Goal: Use online tool/utility

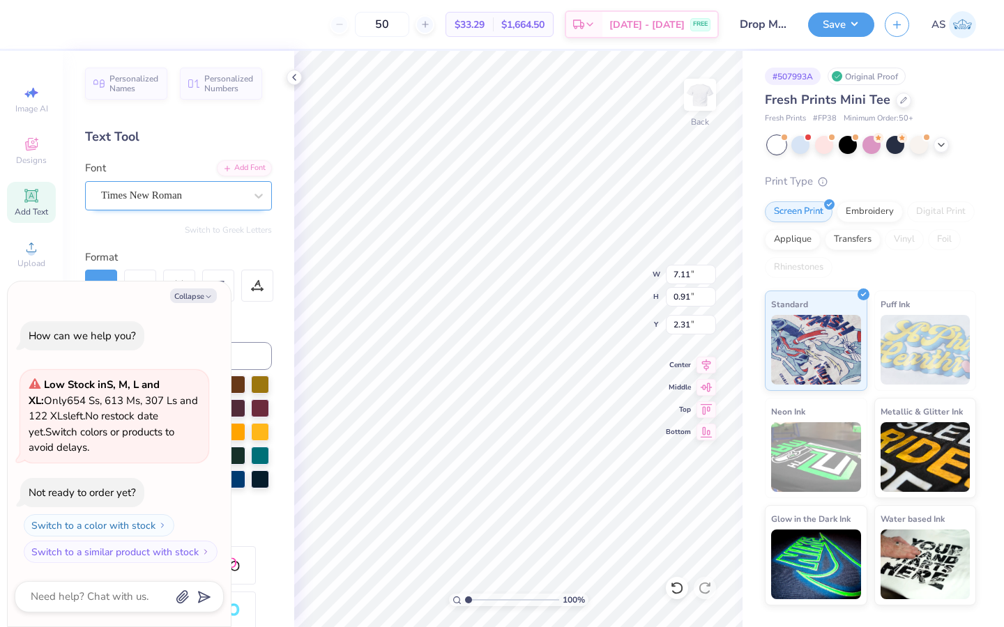
click at [169, 188] on div "Times New Roman" at bounding box center [173, 196] width 146 height 22
type textarea "x"
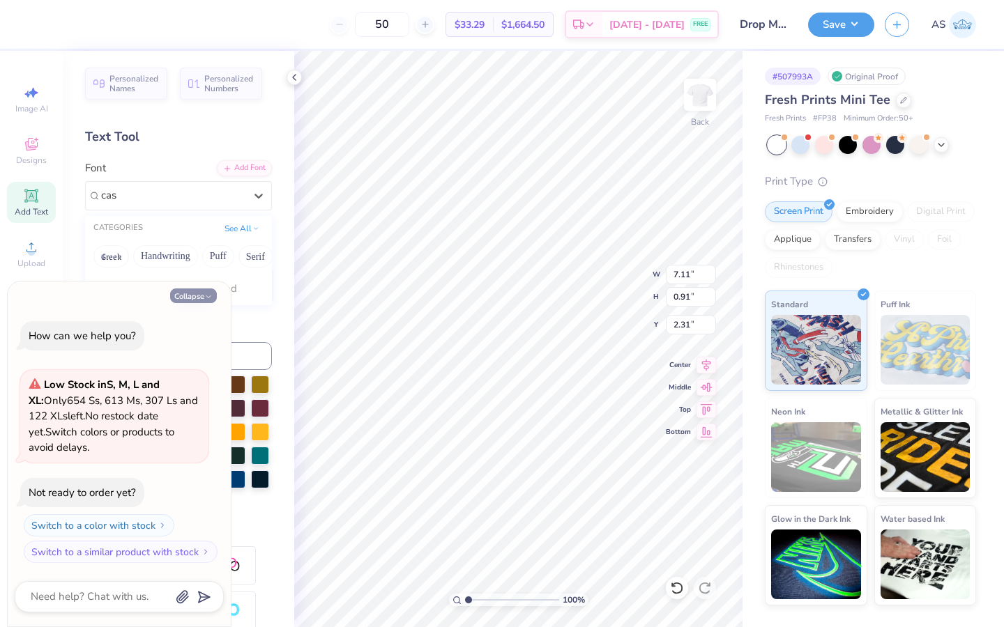
type input "cas"
type textarea "x"
click at [186, 296] on button "Collapse" at bounding box center [193, 296] width 47 height 15
type textarea "x"
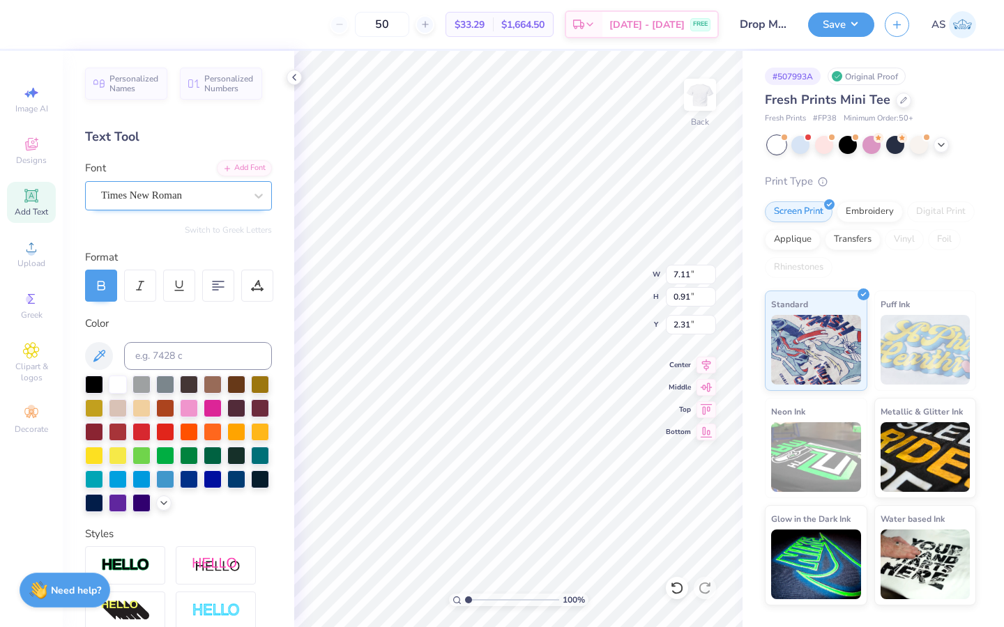
click at [176, 206] on div "Times New Roman" at bounding box center [178, 195] width 187 height 29
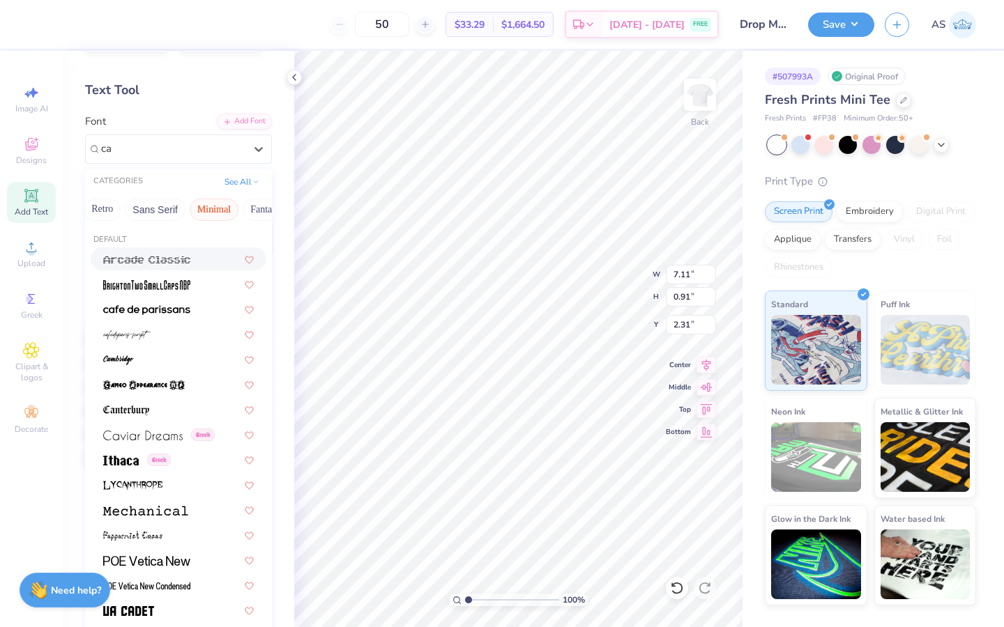
scroll to position [44, 0]
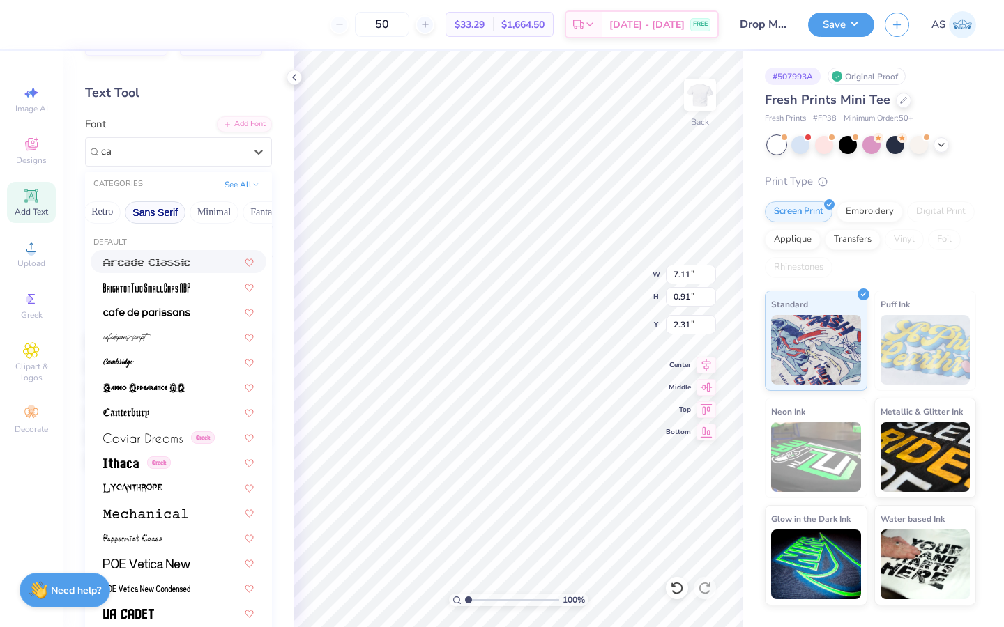
click at [145, 215] on button "Sans Serif" at bounding box center [155, 212] width 61 height 22
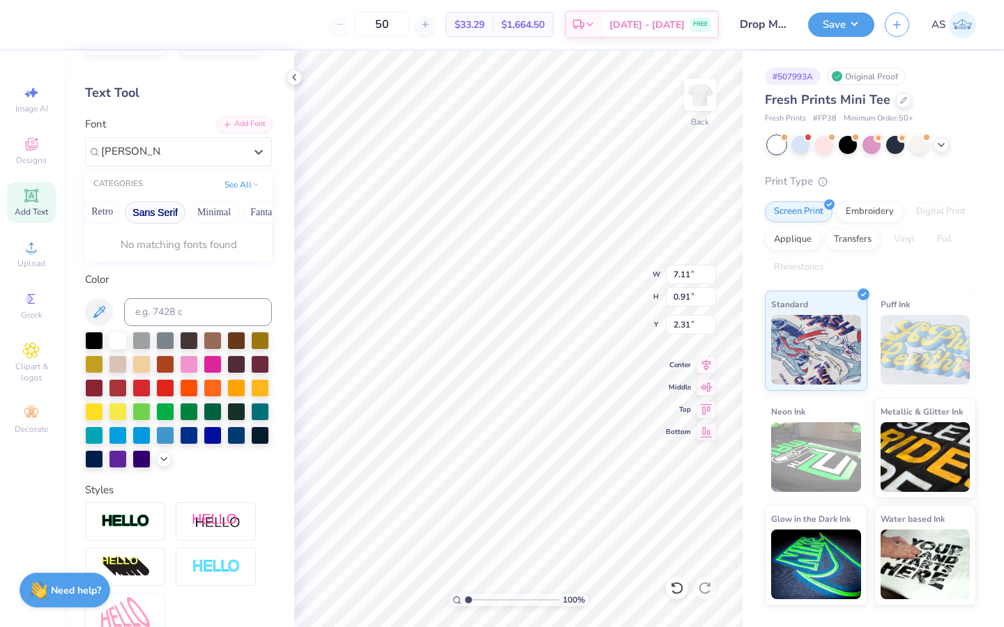
type input "casad serial"
click at [233, 126] on div "Add Font" at bounding box center [244, 123] width 55 height 16
click at [294, 81] on icon at bounding box center [294, 77] width 11 height 11
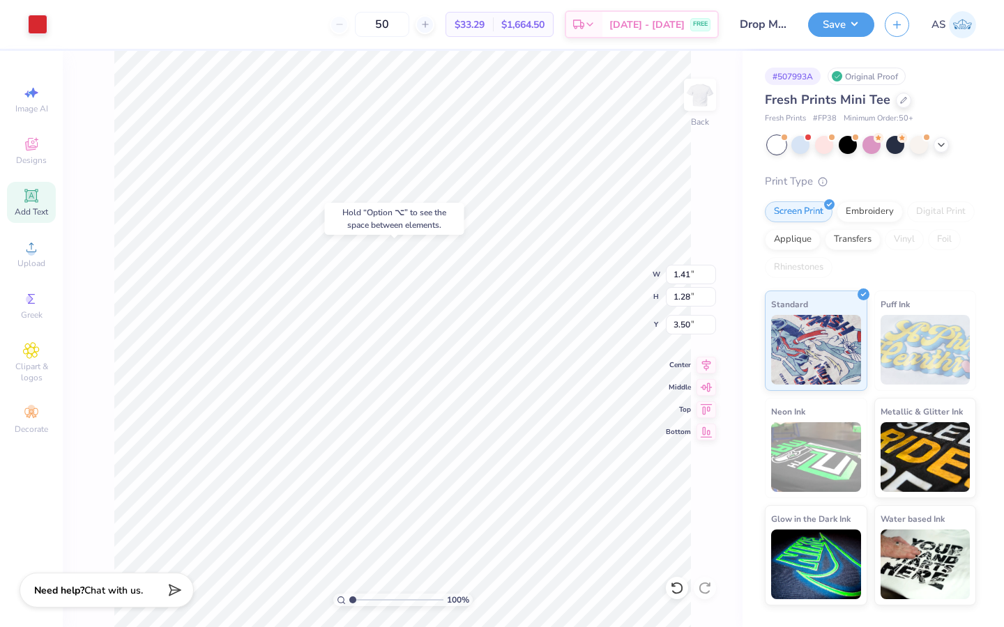
type input "3.07"
type input "0.85"
type input "3.72"
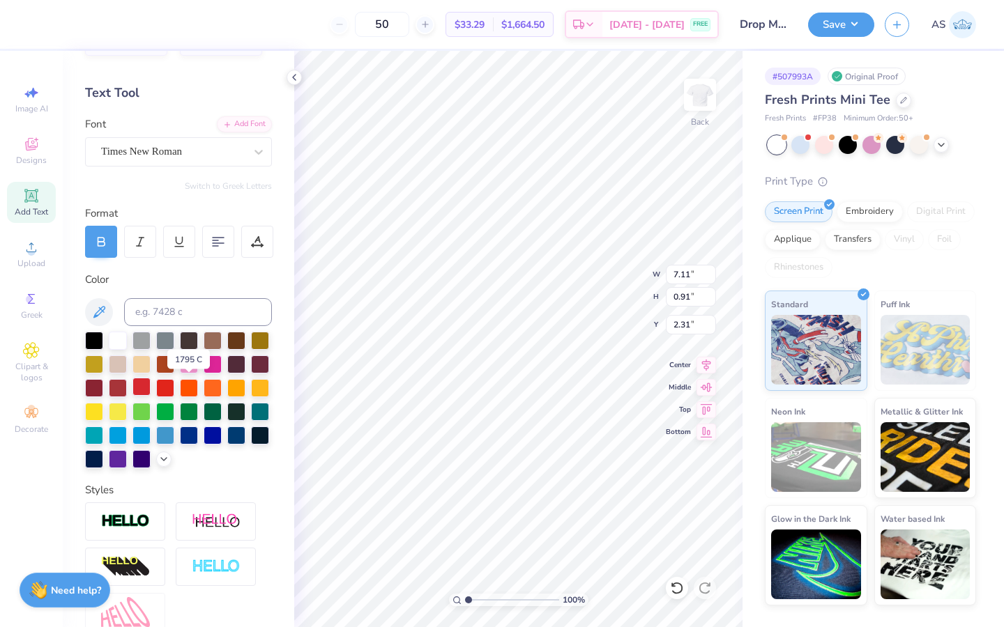
click at [151, 384] on div at bounding box center [141, 387] width 18 height 18
click at [151, 385] on div at bounding box center [141, 387] width 18 height 18
click at [291, 76] on icon at bounding box center [294, 77] width 11 height 11
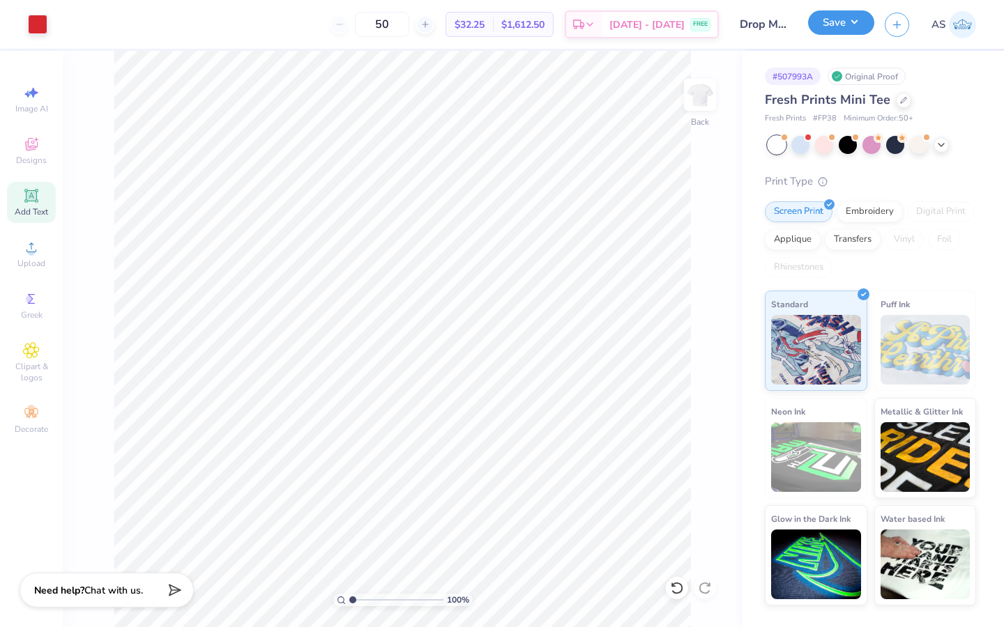
click at [853, 31] on button "Save" at bounding box center [841, 22] width 66 height 24
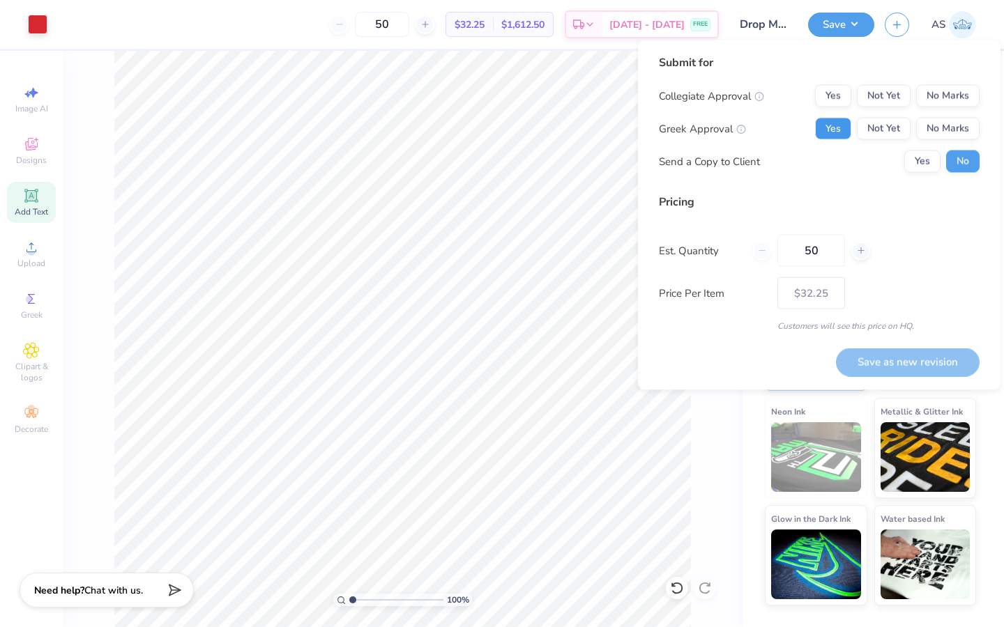
click at [834, 125] on button "Yes" at bounding box center [833, 129] width 36 height 22
click at [878, 92] on button "Not Yet" at bounding box center [884, 96] width 54 height 22
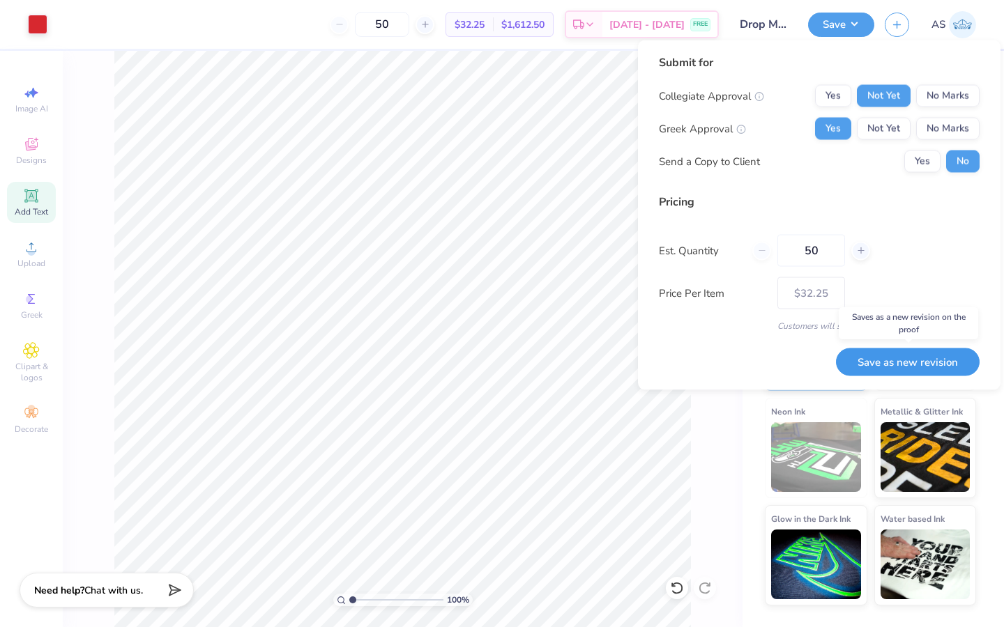
click at [881, 361] on button "Save as new revision" at bounding box center [908, 362] width 144 height 29
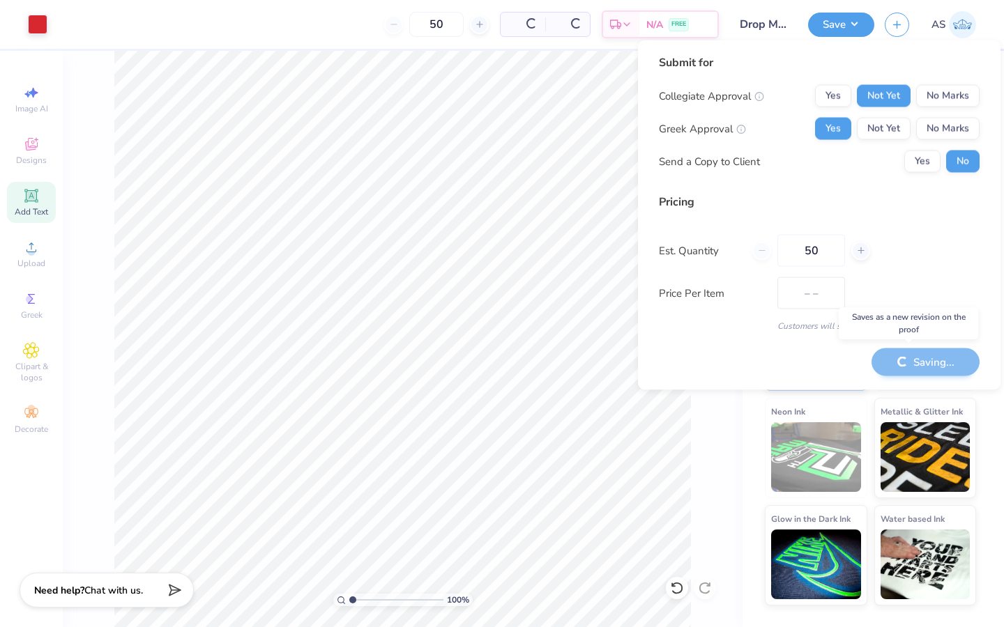
type input "$32.25"
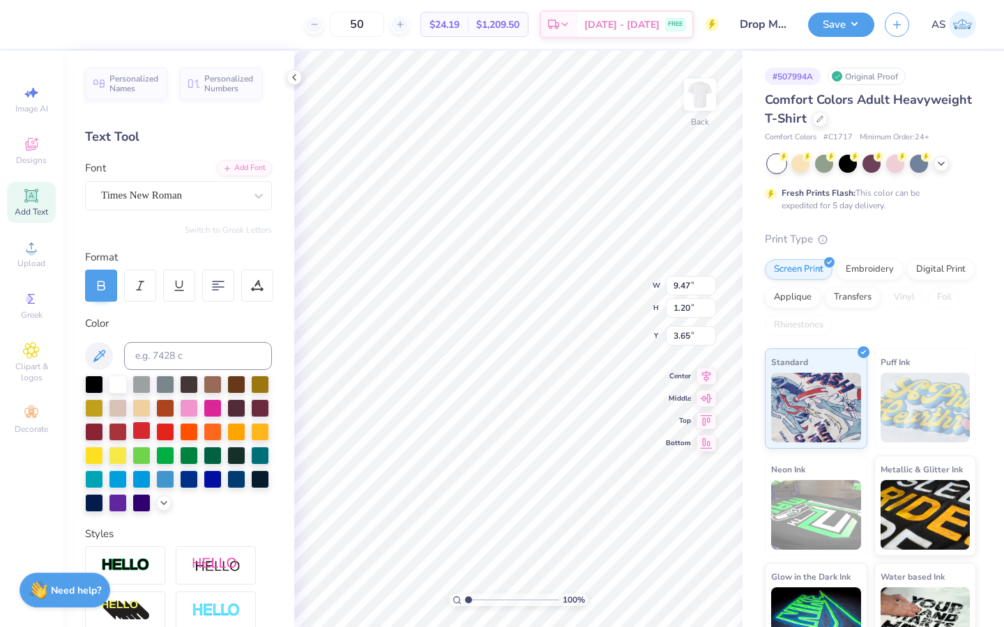
click at [151, 429] on div at bounding box center [141, 431] width 18 height 18
click at [151, 433] on div at bounding box center [141, 431] width 18 height 18
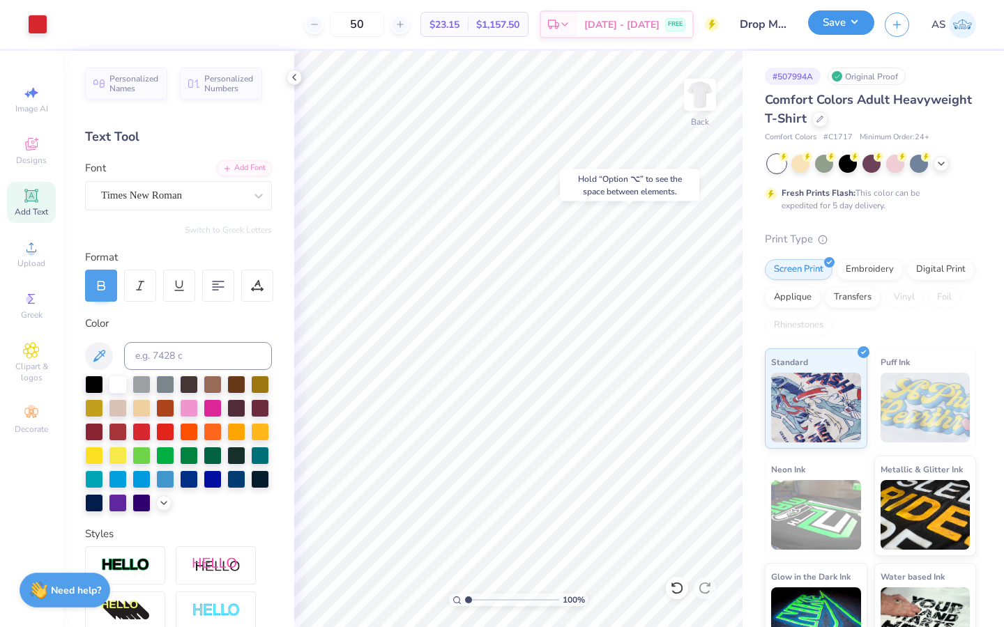
click at [856, 28] on button "Save" at bounding box center [841, 22] width 66 height 24
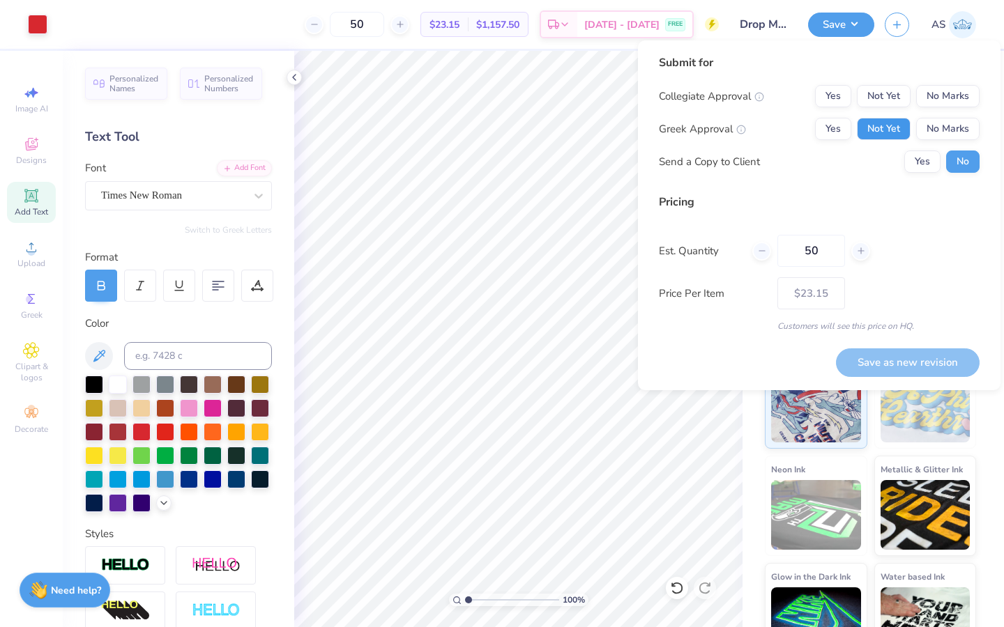
click at [896, 128] on button "Not Yet" at bounding box center [884, 129] width 54 height 22
click at [846, 135] on button "Yes" at bounding box center [833, 129] width 36 height 22
click at [863, 107] on button "Not Yet" at bounding box center [884, 96] width 54 height 22
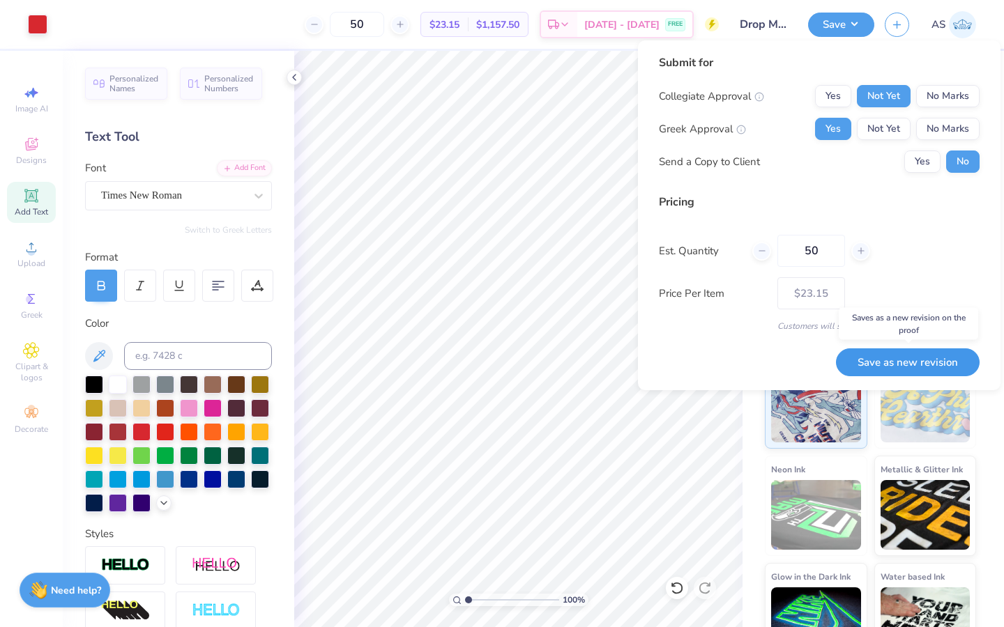
click at [895, 365] on button "Save as new revision" at bounding box center [908, 363] width 144 height 29
type input "$23.15"
click at [918, 163] on button "Yes" at bounding box center [922, 162] width 36 height 22
